Goal: Complete application form

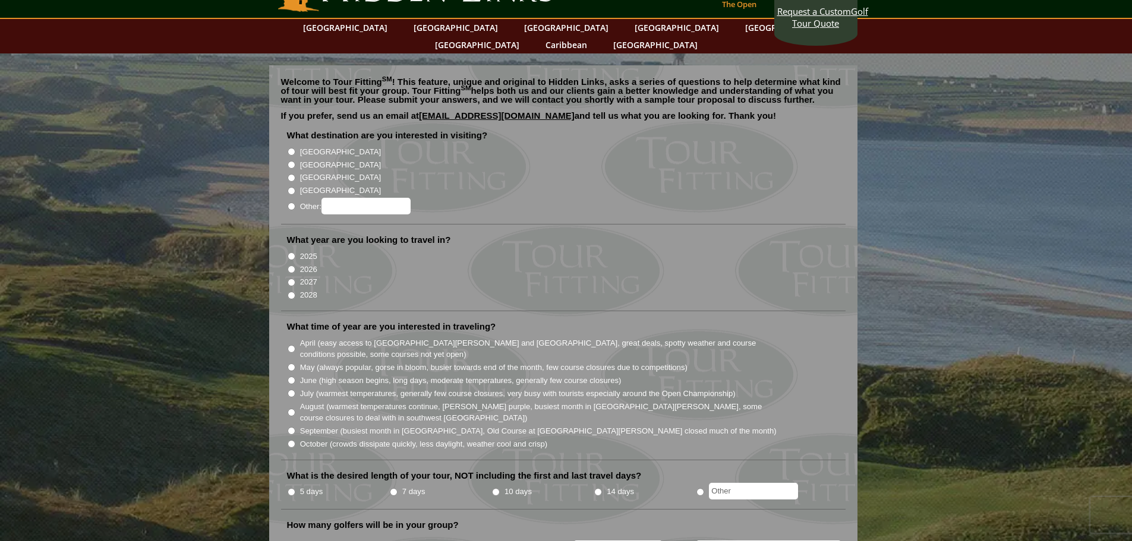
scroll to position [59, 0]
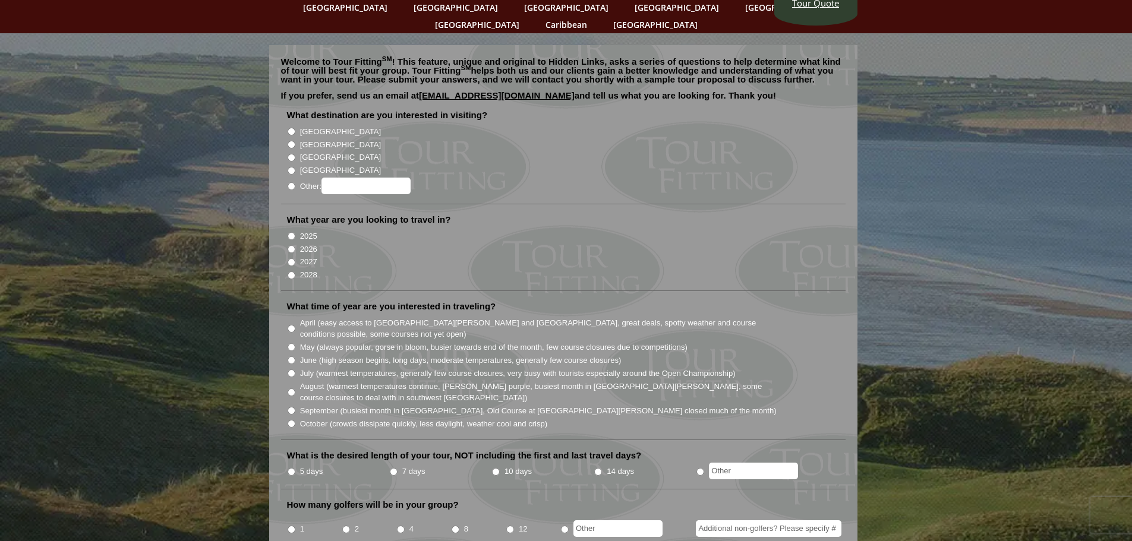
click at [289, 245] on input "2026" at bounding box center [292, 249] width 8 height 8
radio input "true"
click at [291, 259] on input "2027" at bounding box center [292, 263] width 8 height 8
radio input "true"
click at [290, 344] on input "May (always popular, gorse in bloom, busier towards end of the month, few cours…" at bounding box center [292, 348] width 8 height 8
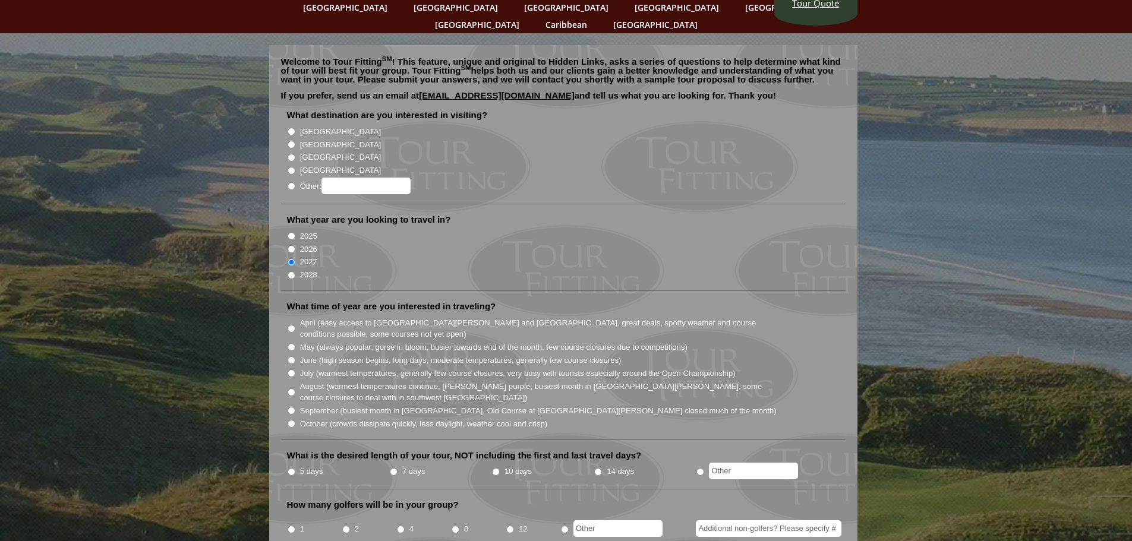
radio input "true"
click at [292, 141] on input "[GEOGRAPHIC_DATA]" at bounding box center [292, 145] width 8 height 8
radio input "true"
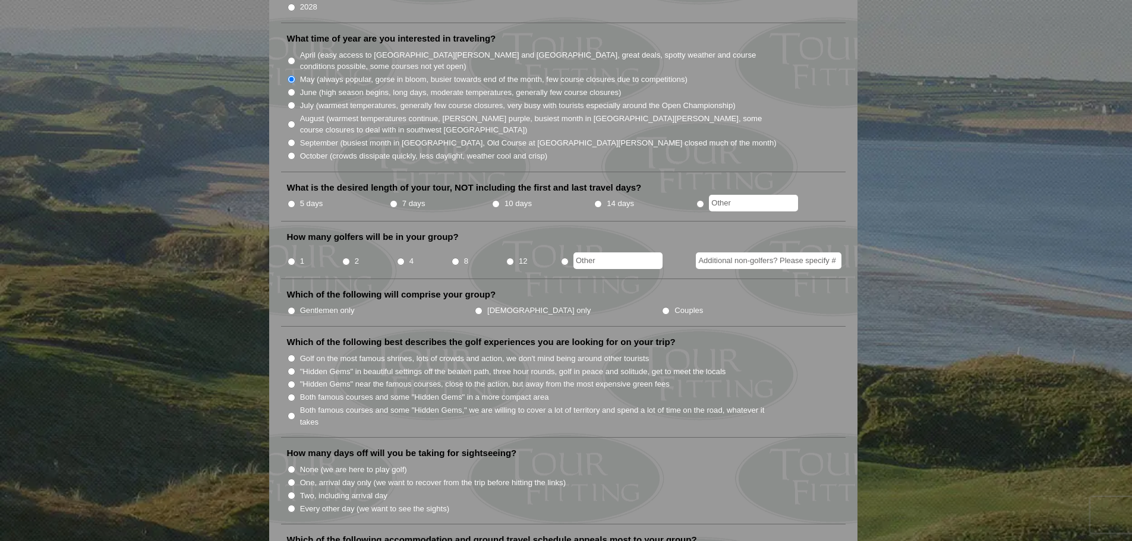
scroll to position [357, 0]
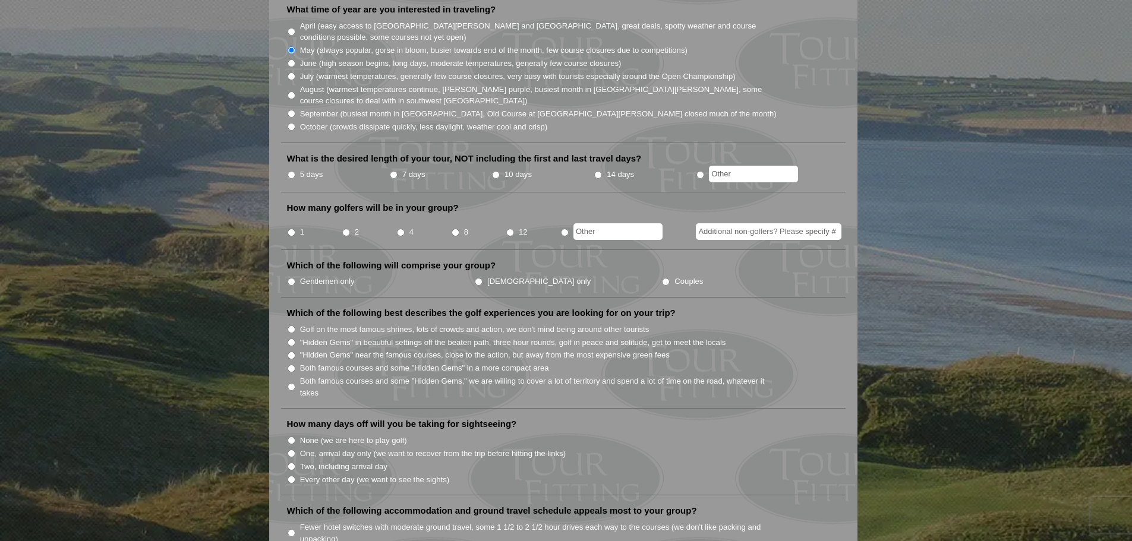
click at [495, 171] on input "10 days" at bounding box center [496, 175] width 8 height 8
radio input "true"
click at [344, 229] on input "2" at bounding box center [346, 233] width 8 height 8
radio input "true"
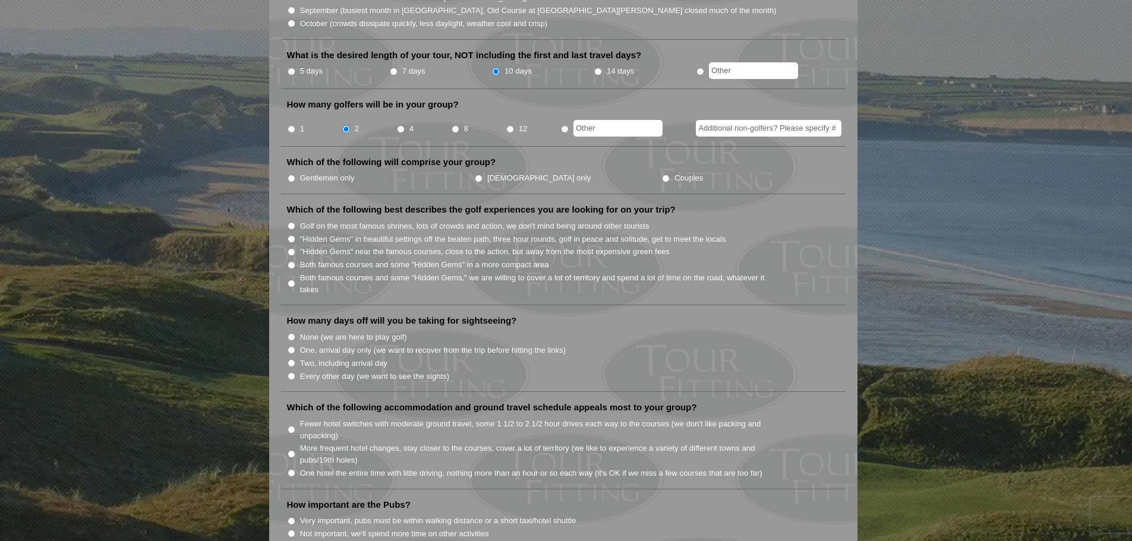
scroll to position [476, 0]
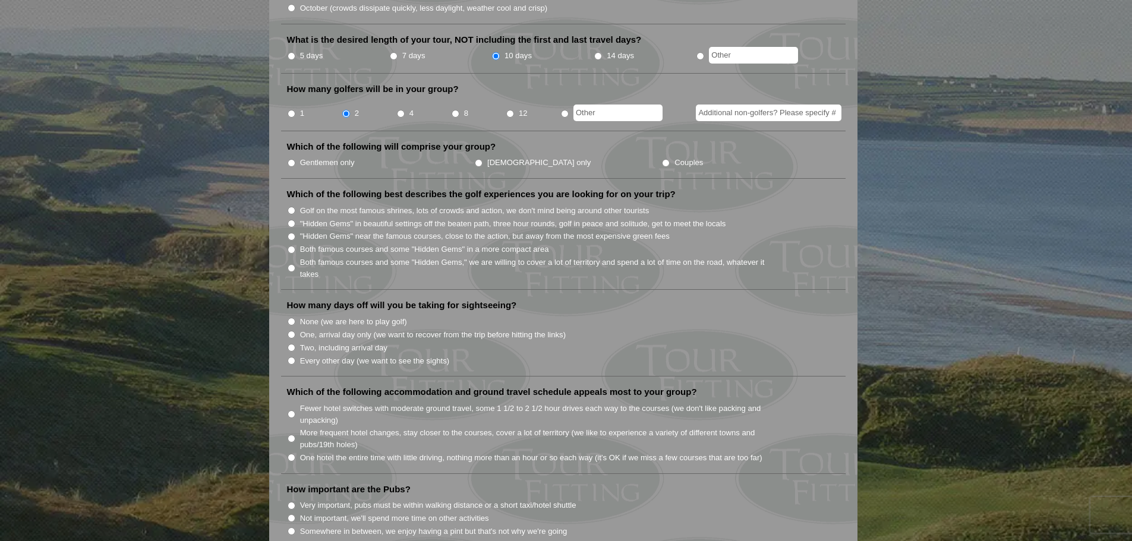
click at [662, 159] on input "Couples" at bounding box center [666, 163] width 8 height 8
radio input "true"
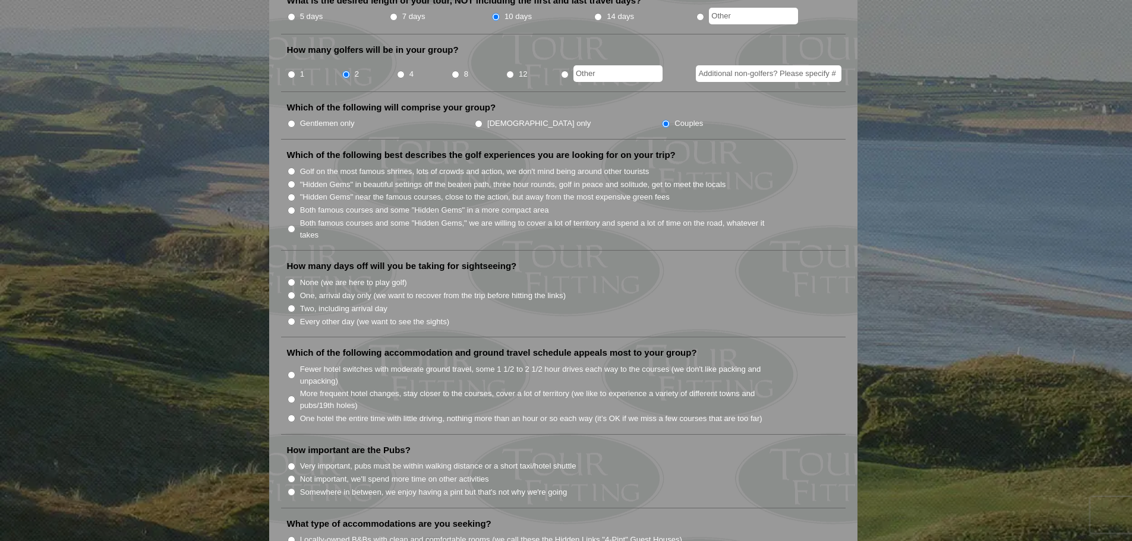
scroll to position [535, 0]
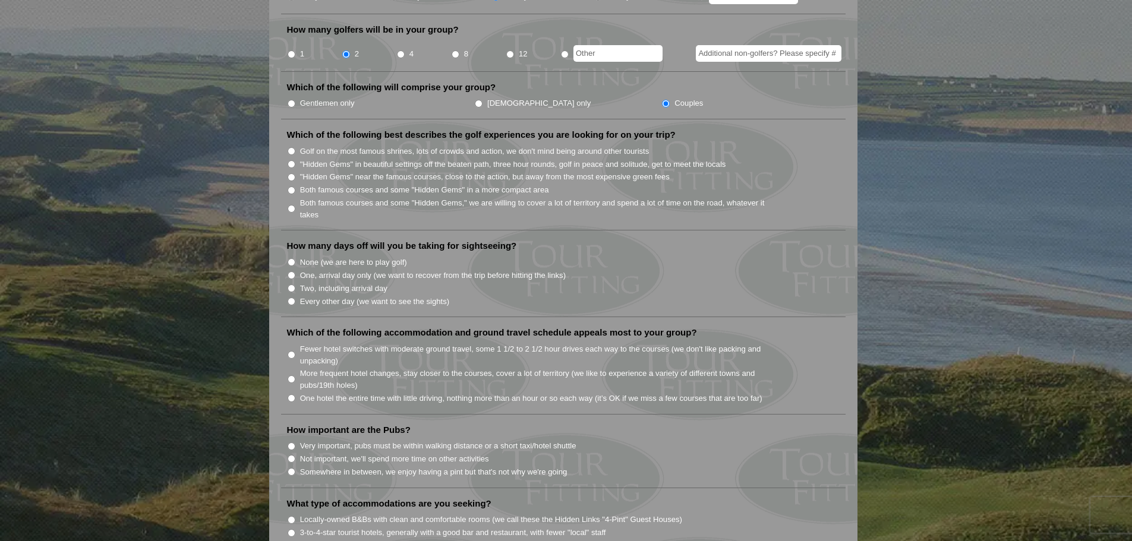
click at [289, 187] on input "Both famous courses and some "Hidden Gems" in a more compact area" at bounding box center [292, 191] width 8 height 8
radio input "true"
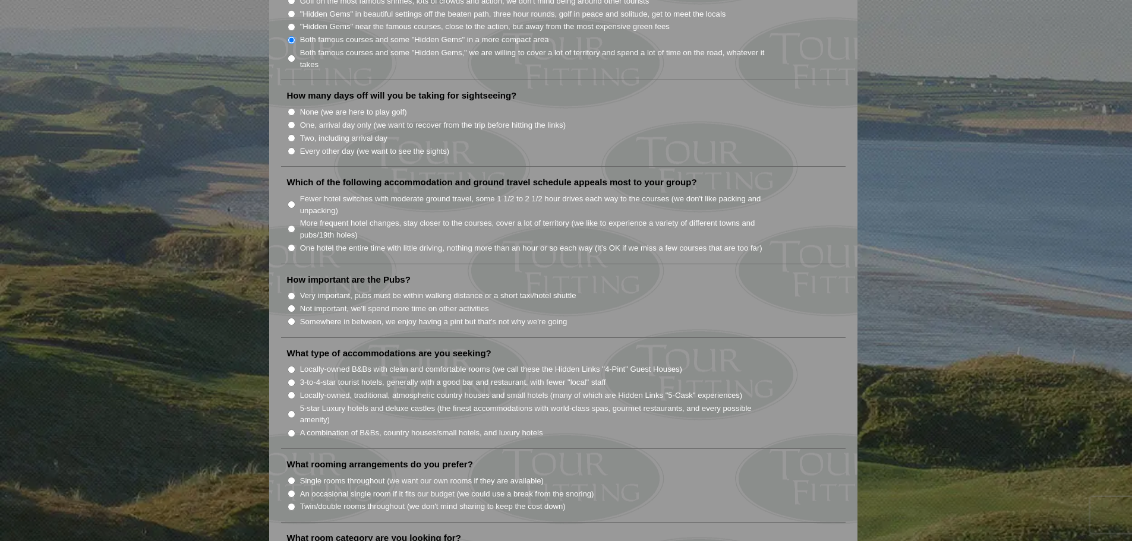
scroll to position [713, 0]
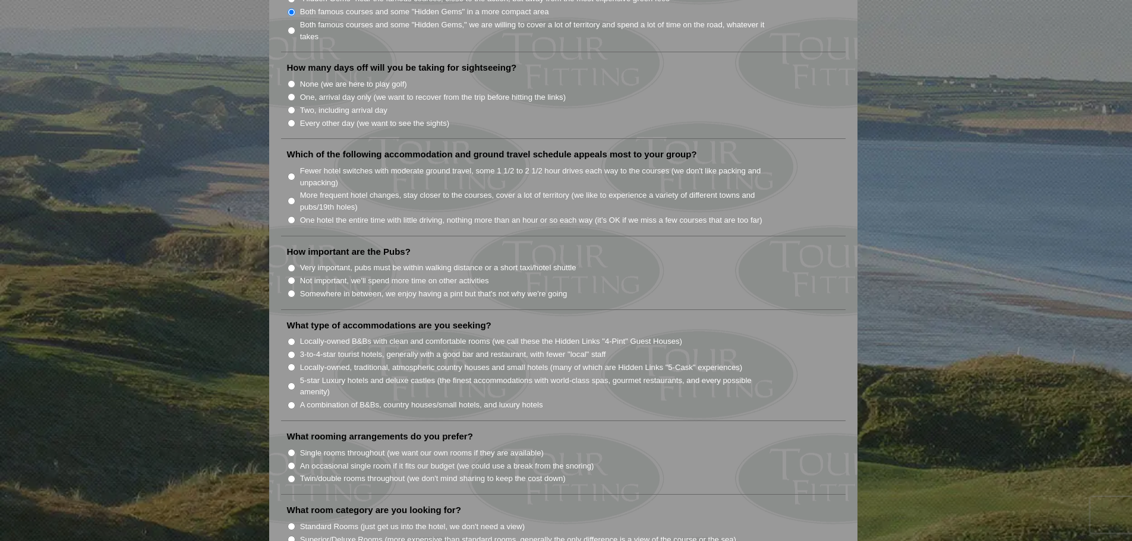
click at [293, 119] on input "Every other day (we want to see the sights)" at bounding box center [292, 123] width 8 height 8
radio input "true"
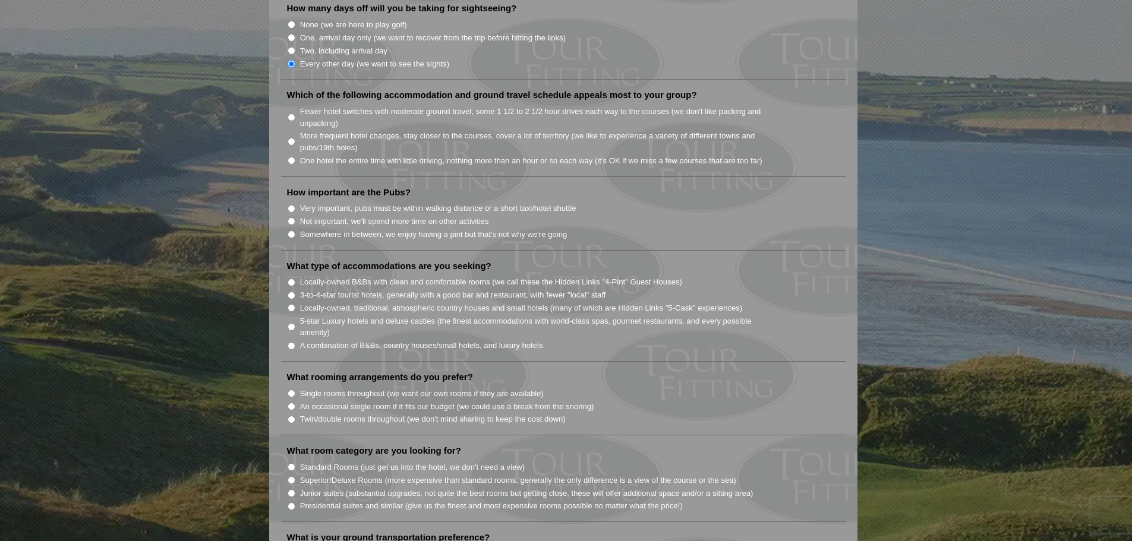
scroll to position [832, 0]
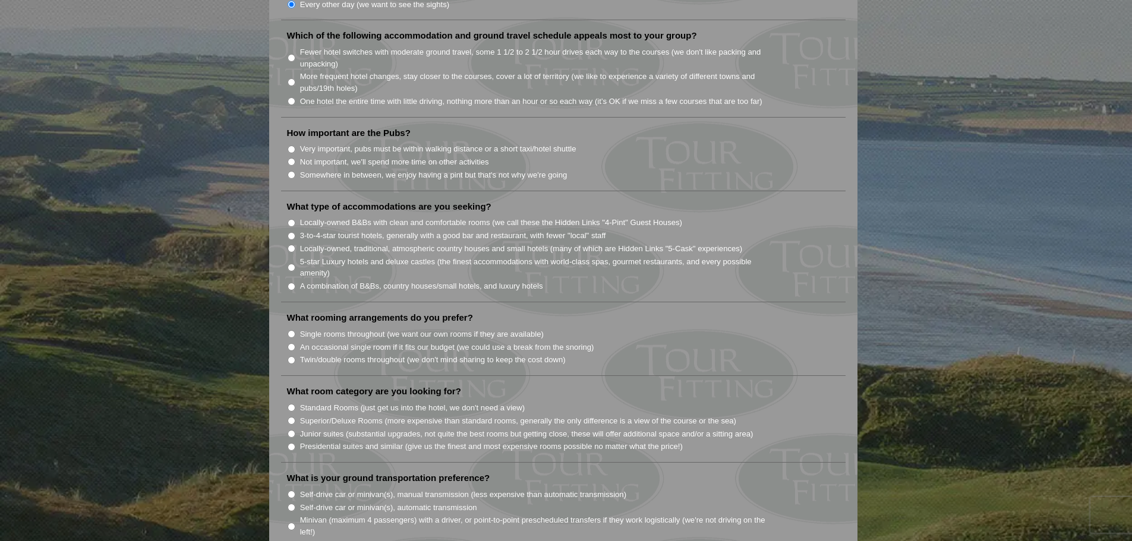
click at [291, 78] on input "More frequent hotel changes, stay closer to the courses, cover a lot of territo…" at bounding box center [292, 82] width 8 height 8
radio input "true"
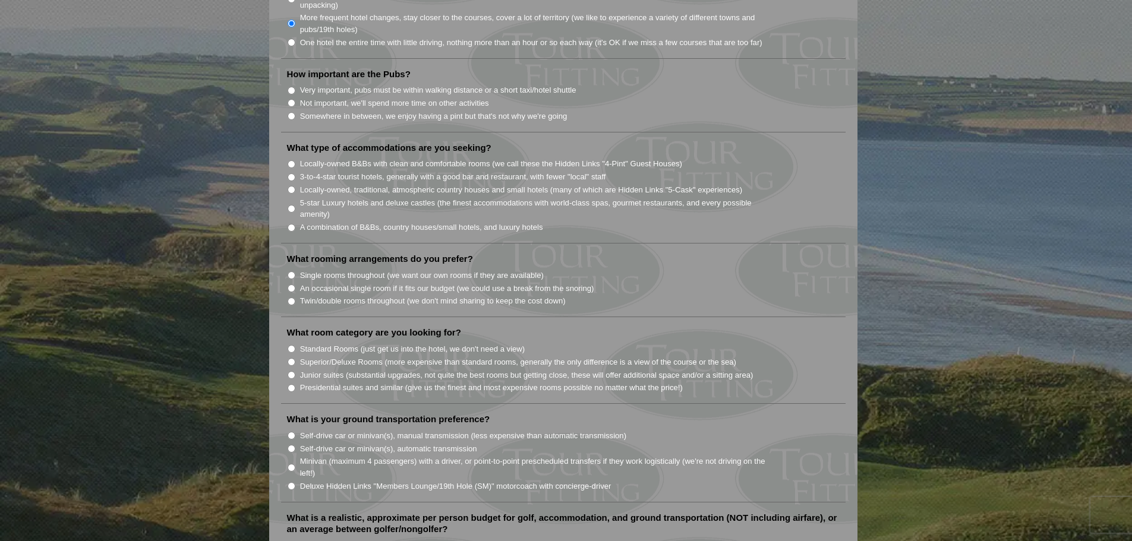
scroll to position [892, 0]
click at [294, 112] on input "Somewhere in between, we enjoy having a pint but that's not why we're going" at bounding box center [292, 116] width 8 height 8
radio input "true"
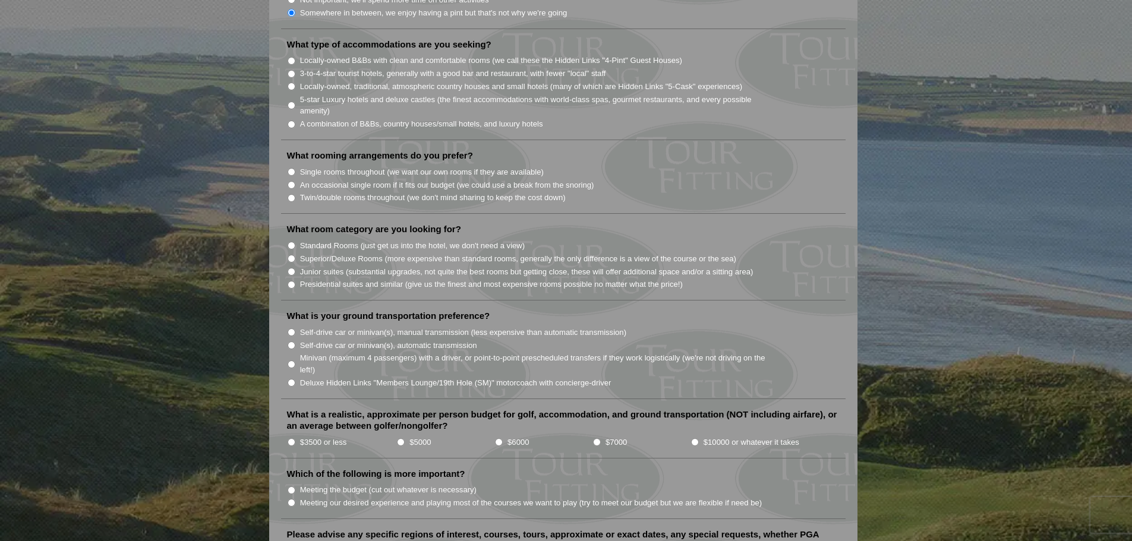
scroll to position [1010, 0]
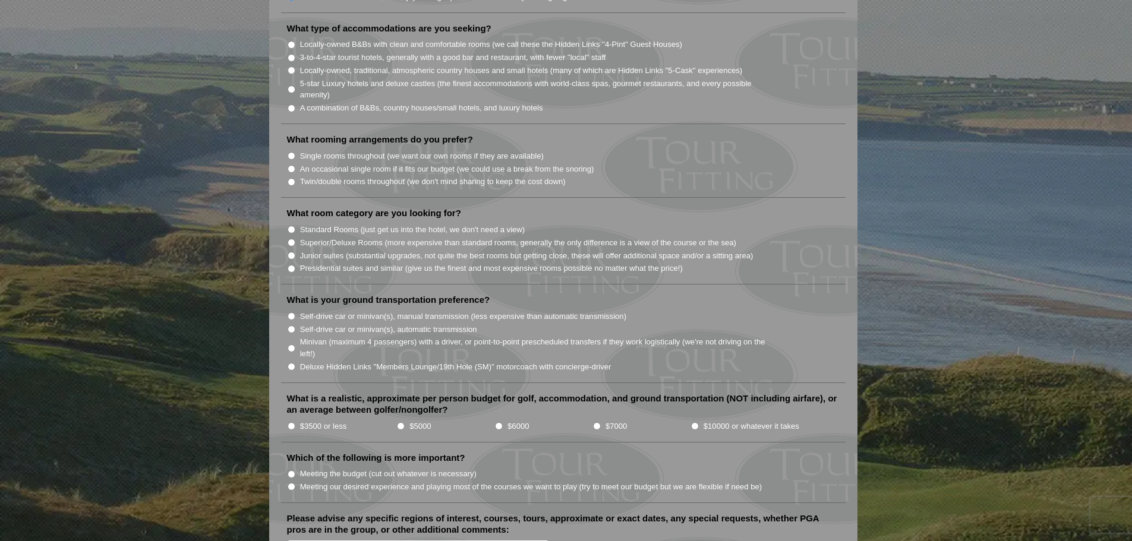
click at [288, 105] on input "A combination of B&Bs, country houses/small hotels, and luxury hotels" at bounding box center [292, 109] width 8 height 8
radio input "true"
click at [290, 152] on input "Single rooms throughout (we want our own rooms if they are available)" at bounding box center [292, 156] width 8 height 8
radio input "true"
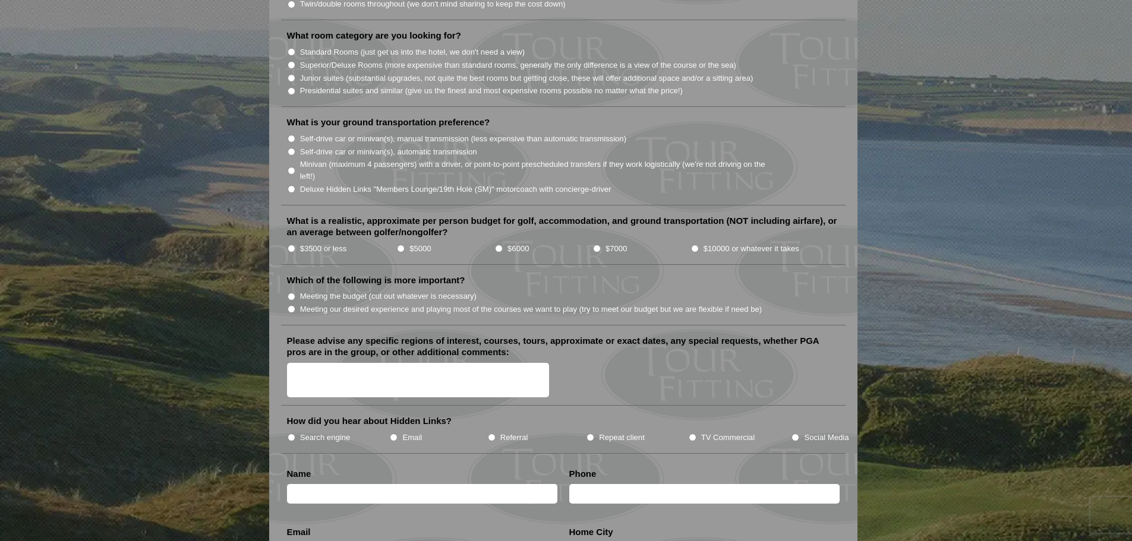
scroll to position [1189, 0]
click at [291, 48] on input "Standard Rooms (just get us into the hotel, we don't need a view)" at bounding box center [292, 52] width 8 height 8
radio input "true"
click at [291, 134] on input "Self-drive car or minivan(s), manual transmission (less expensive than automati…" at bounding box center [292, 138] width 8 height 8
radio input "true"
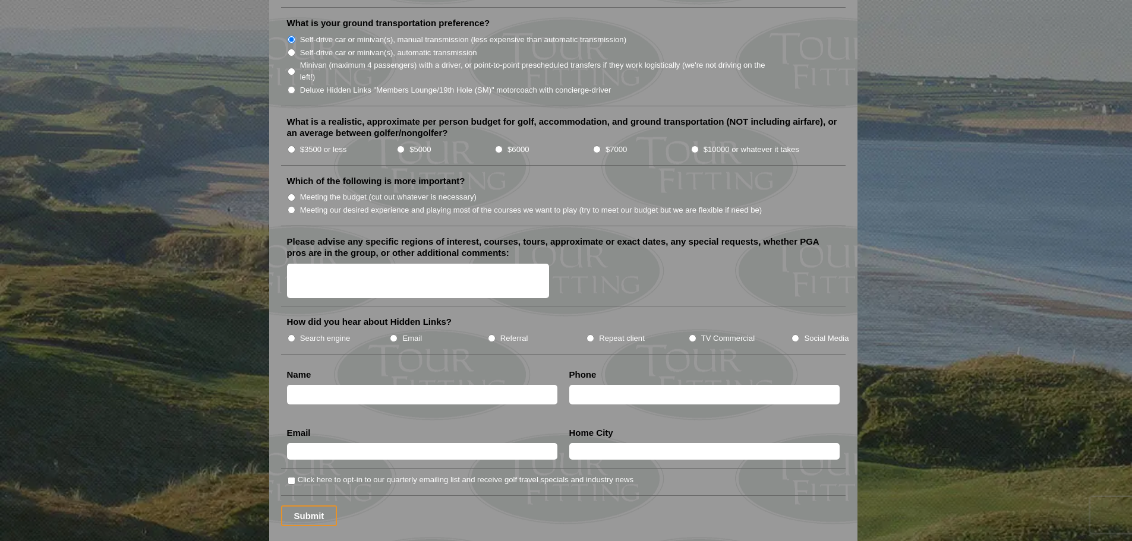
scroll to position [1308, 0]
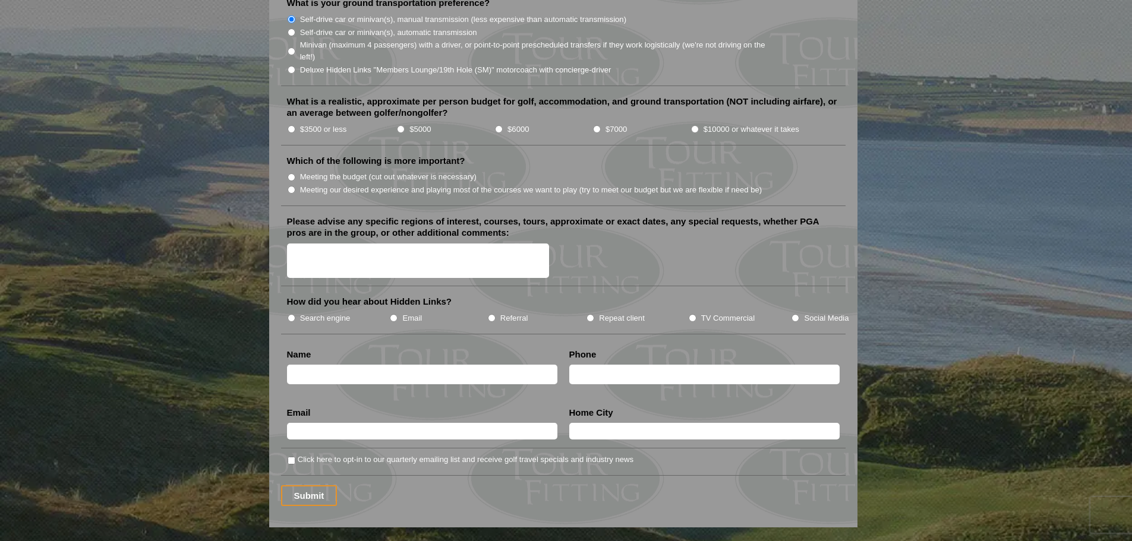
click at [499, 125] on input "$6000" at bounding box center [499, 129] width 8 height 8
radio input "true"
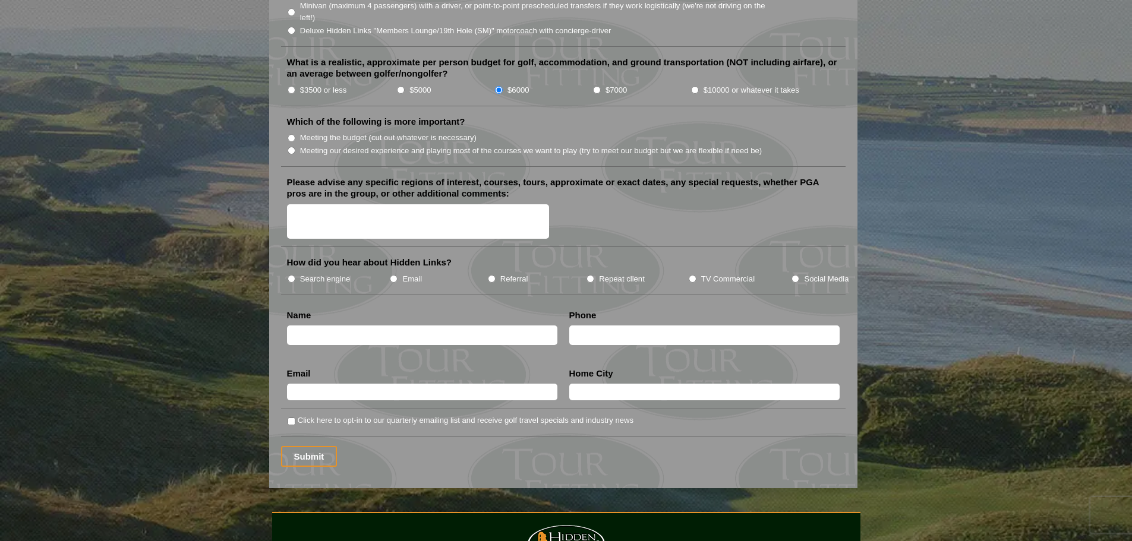
scroll to position [1367, 0]
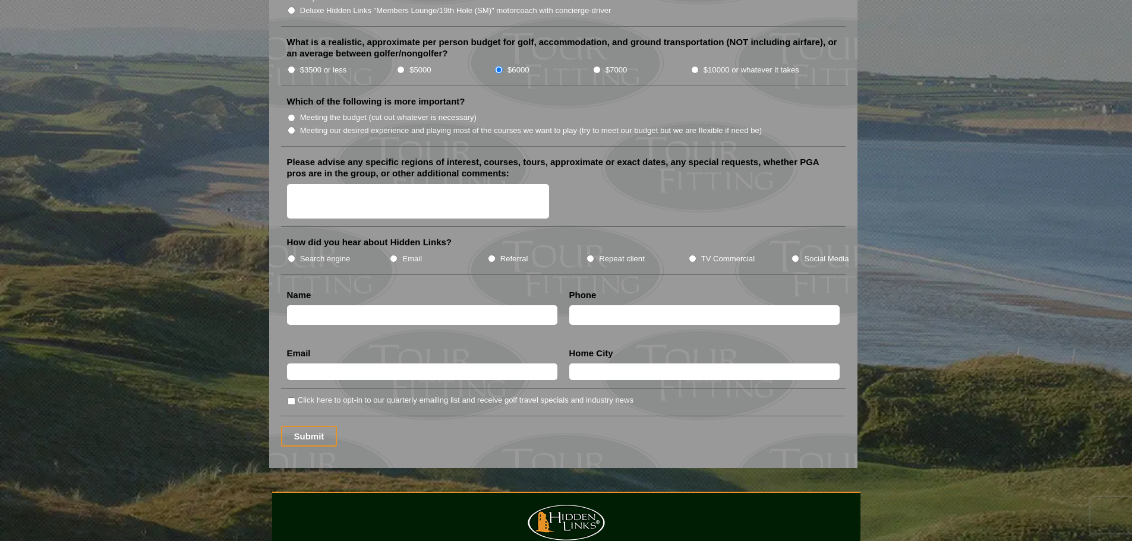
click at [291, 127] on input "Meeting our desired experience and playing most of the courses we want to play …" at bounding box center [292, 131] width 8 height 8
radio input "true"
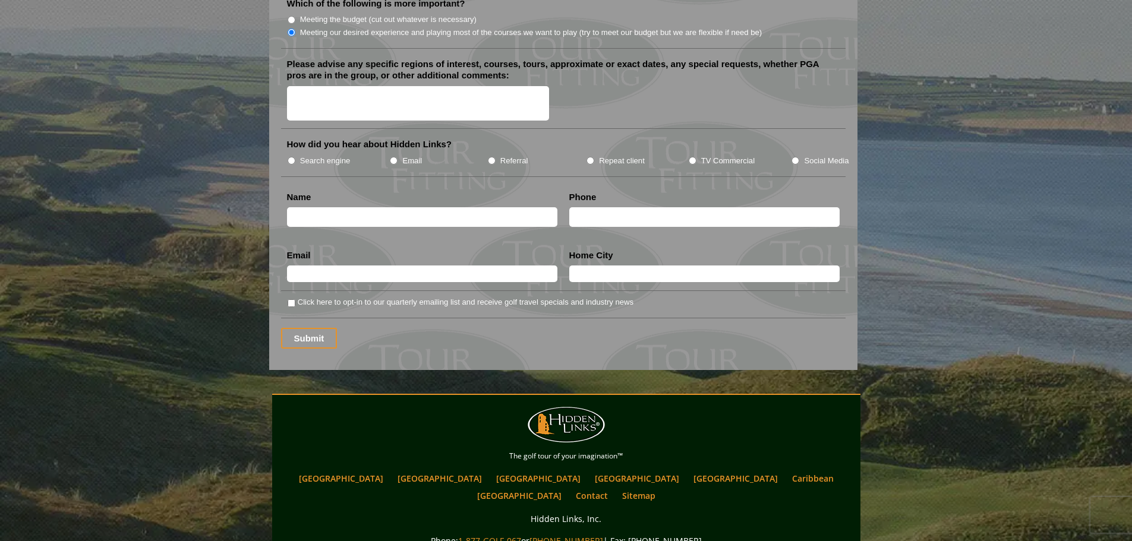
scroll to position [1486, 0]
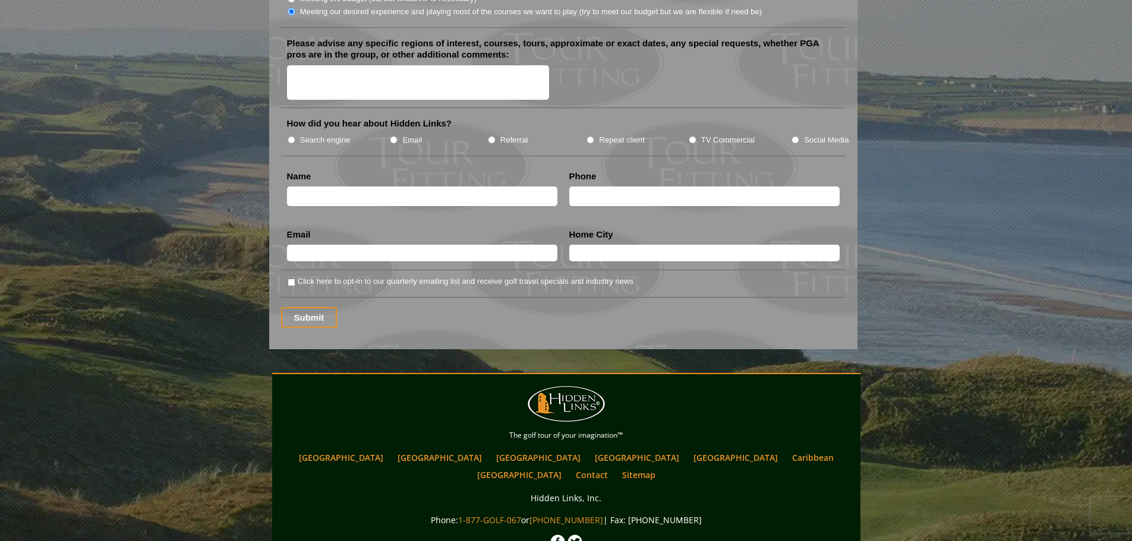
click at [694, 136] on input "TV Commercial" at bounding box center [693, 140] width 8 height 8
radio input "true"
click at [512, 187] on input "text" at bounding box center [422, 197] width 270 height 20
type input "Audie Wheeler"
type input "6309918329"
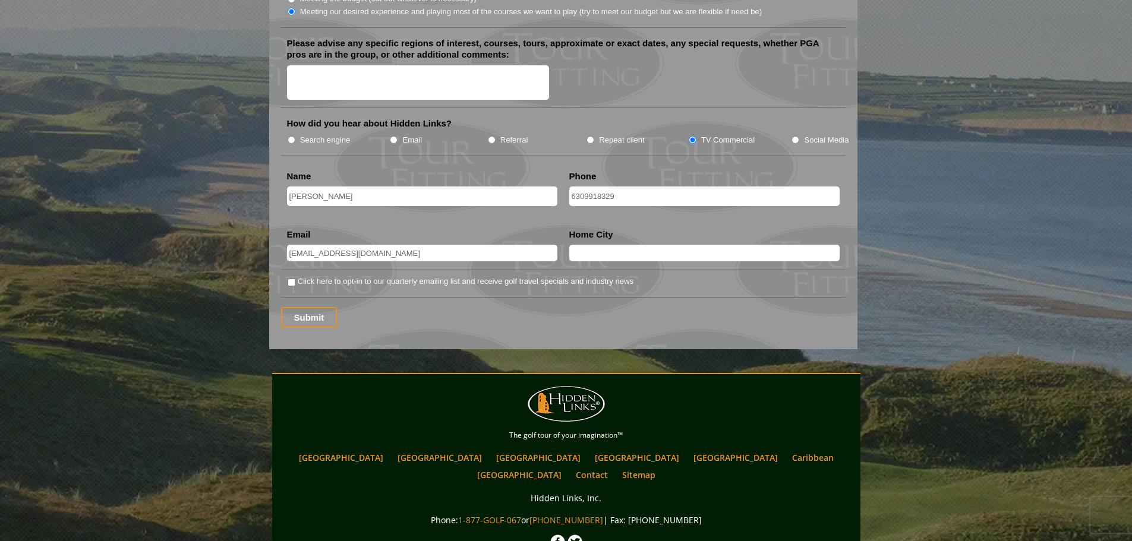
type input "hptas5@gmail.com"
type input "Plainfield, IL"
click at [292, 307] on input "Submit" at bounding box center [309, 317] width 56 height 21
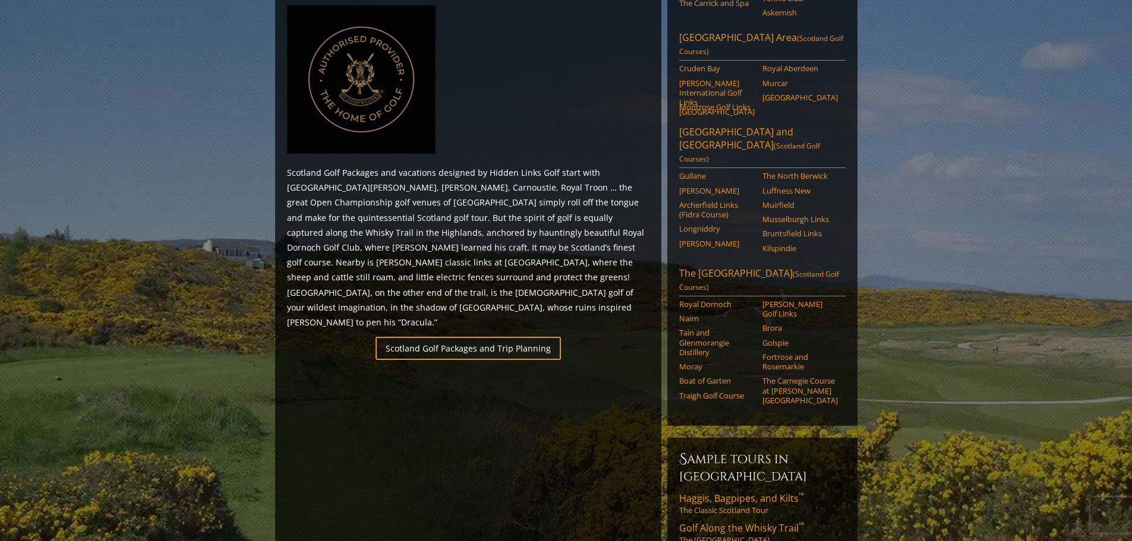
scroll to position [654, 0]
